Goal: Task Accomplishment & Management: Complete application form

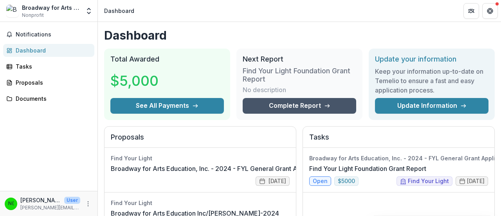
click at [278, 101] on link "Complete Report" at bounding box center [299, 106] width 113 height 16
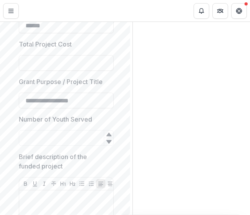
scroll to position [201, 0]
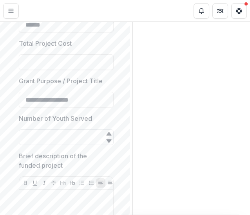
click at [62, 141] on input "Number of Youth Served" at bounding box center [66, 138] width 95 height 16
type input "***"
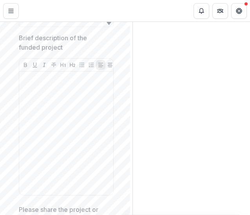
scroll to position [319, 0]
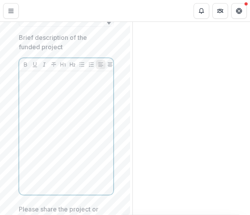
click at [31, 88] on div at bounding box center [66, 132] width 88 height 117
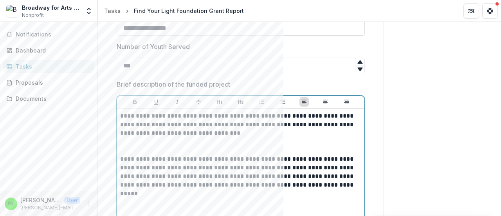
scroll to position [265, 0]
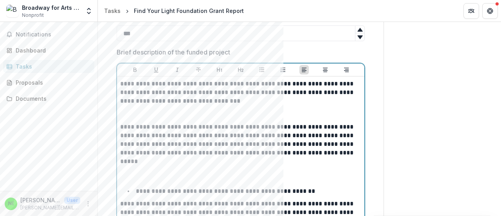
click at [263, 113] on p at bounding box center [240, 113] width 241 height 17
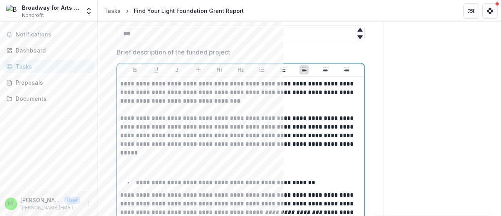
click at [210, 167] on p at bounding box center [240, 165] width 241 height 17
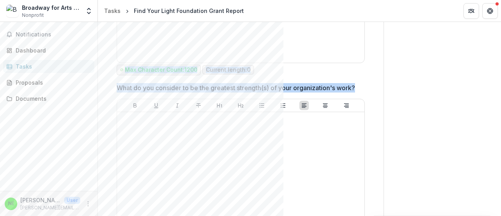
scroll to position [1329, 0]
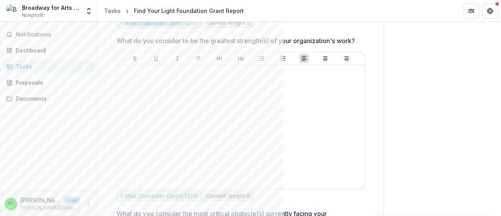
drag, startPoint x: 120, startPoint y: 89, endPoint x: 178, endPoint y: 37, distance: 78.1
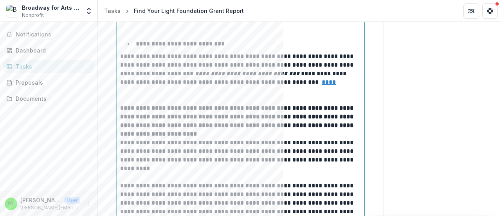
scroll to position [729, 0]
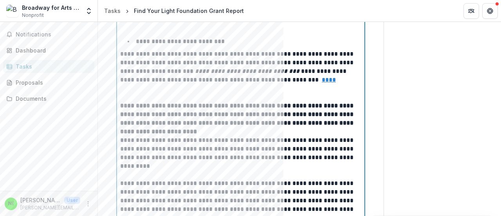
scroll to position [398, 0]
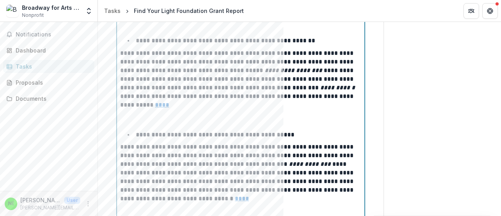
drag, startPoint x: 122, startPoint y: 106, endPoint x: 153, endPoint y: 152, distance: 56.3
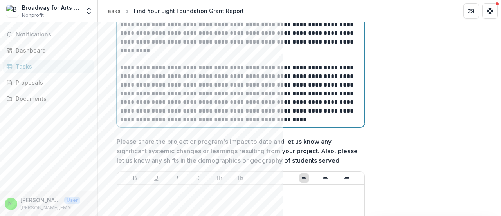
scroll to position [846, 0]
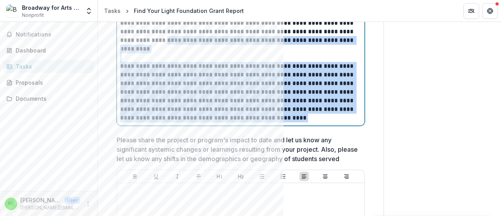
drag, startPoint x: 314, startPoint y: 115, endPoint x: 139, endPoint y: 41, distance: 190.5
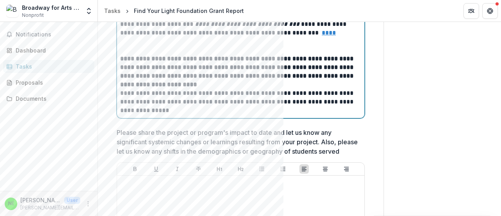
scroll to position [767, 0]
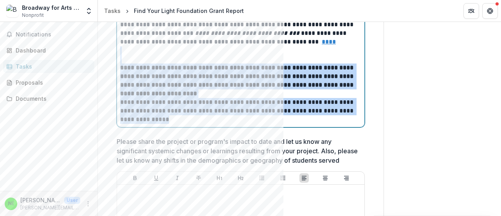
drag, startPoint x: 143, startPoint y: 121, endPoint x: 121, endPoint y: 52, distance: 72.1
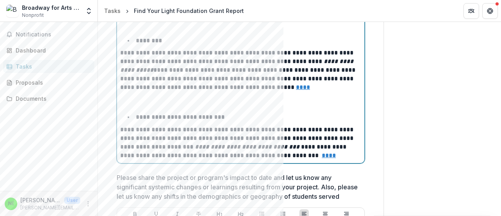
scroll to position [653, 0]
click at [133, 102] on p at bounding box center [240, 100] width 241 height 17
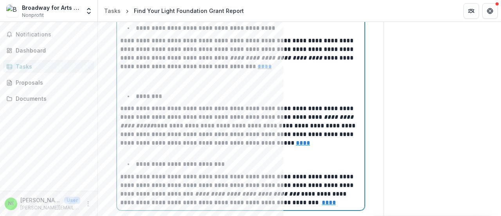
scroll to position [590, 0]
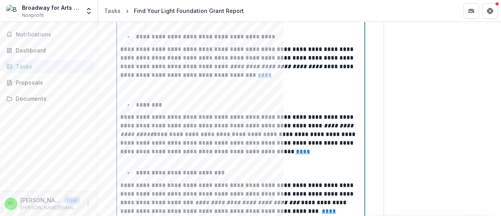
click at [143, 92] on p at bounding box center [240, 87] width 241 height 17
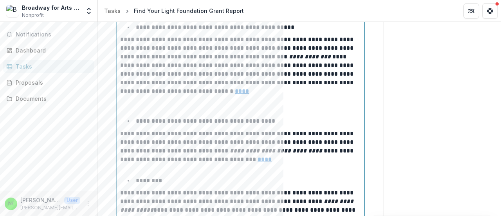
scroll to position [505, 0]
click at [139, 113] on div "**********" at bounding box center [240, 66] width 241 height 452
click at [136, 107] on p at bounding box center [240, 104] width 241 height 17
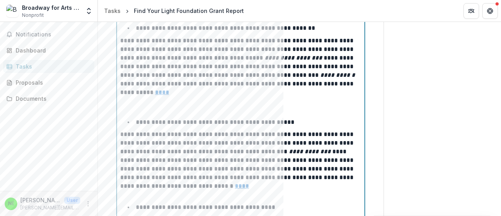
scroll to position [410, 0]
click at [144, 112] on p at bounding box center [240, 105] width 241 height 17
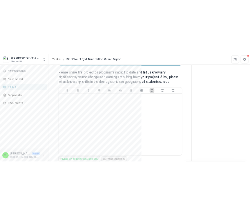
scroll to position [762, 0]
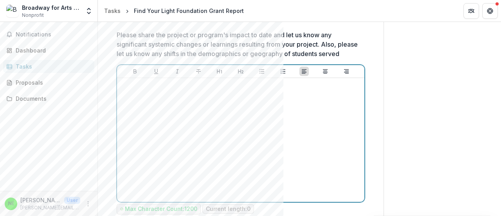
click at [272, 156] on div at bounding box center [240, 139] width 241 height 117
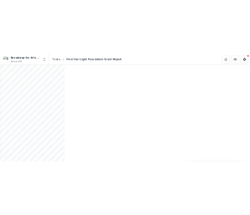
scroll to position [1489, 0]
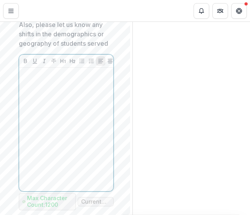
click at [47, 129] on div at bounding box center [66, 129] width 88 height 117
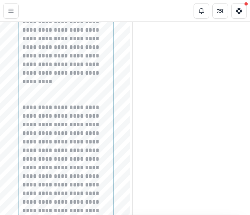
scroll to position [1559, 0]
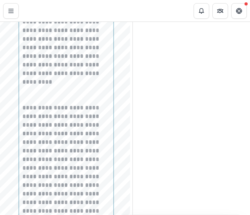
click at [31, 104] on p at bounding box center [66, 94] width 88 height 17
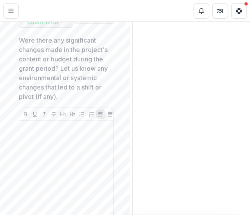
scroll to position [1839, 0]
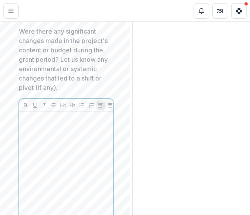
click at [42, 147] on div at bounding box center [66, 173] width 88 height 117
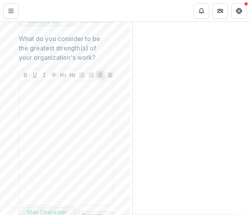
scroll to position [2067, 0]
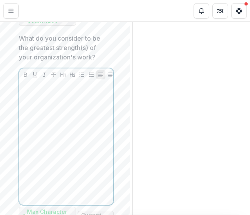
click at [78, 118] on div at bounding box center [66, 143] width 88 height 117
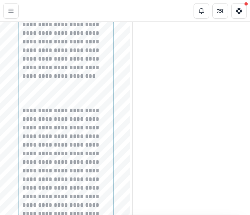
scroll to position [2246, 0]
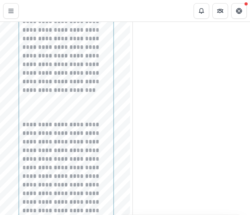
click at [52, 121] on p at bounding box center [66, 111] width 88 height 17
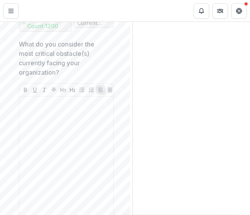
scroll to position [2543, 0]
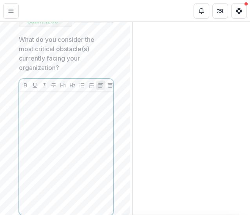
click at [40, 130] on div at bounding box center [66, 153] width 88 height 117
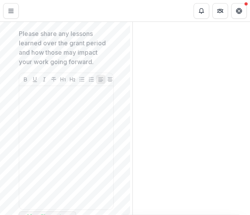
scroll to position [3011, 0]
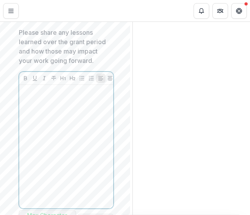
click at [62, 97] on p at bounding box center [66, 92] width 88 height 9
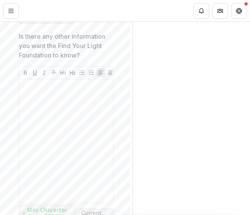
scroll to position [3385, 0]
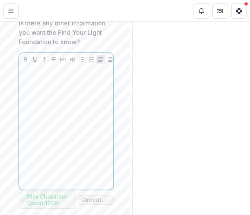
click at [30, 114] on div at bounding box center [66, 127] width 88 height 117
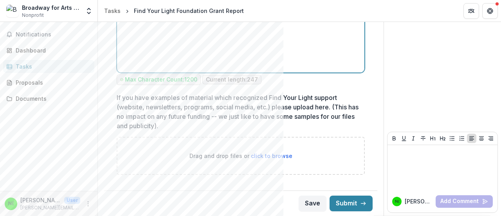
scroll to position [1830, 0]
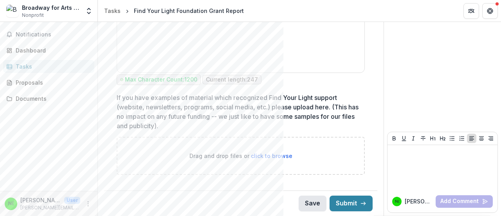
click at [308, 199] on button "Save" at bounding box center [313, 203] width 28 height 16
